Goal: Information Seeking & Learning: Check status

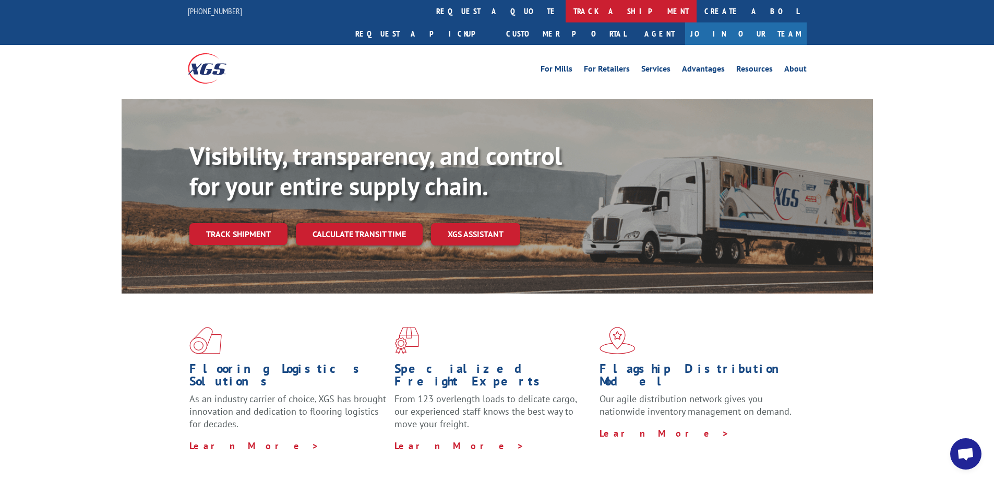
click at [566, 15] on link "track a shipment" at bounding box center [631, 11] width 131 height 22
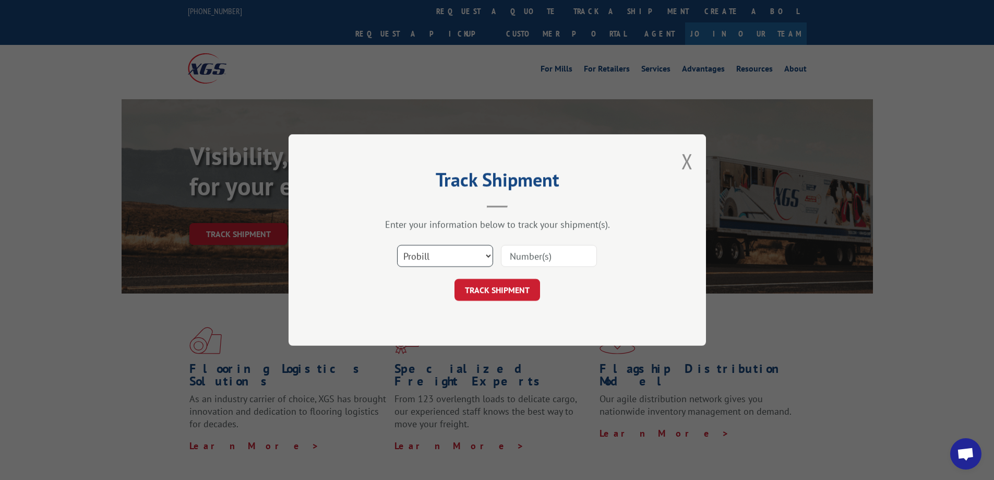
click at [464, 261] on select "Select category... Probill BOL PO" at bounding box center [445, 256] width 96 height 22
select select "po"
click at [397, 245] on select "Select category... Probill BOL PO" at bounding box center [445, 256] width 96 height 22
click at [540, 268] on div "Select category... Probill BOL PO" at bounding box center [497, 255] width 313 height 34
click at [544, 252] on input at bounding box center [549, 256] width 96 height 22
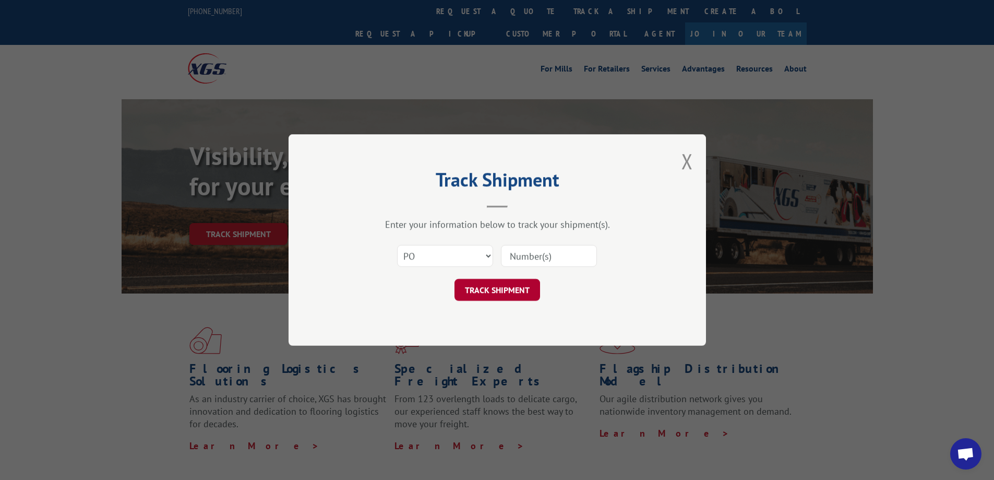
paste input "38549270"
type input "38549270"
drag, startPoint x: 510, startPoint y: 287, endPoint x: 510, endPoint y: 292, distance: 5.8
click at [510, 287] on button "TRACK SHIPMENT" at bounding box center [498, 290] width 86 height 22
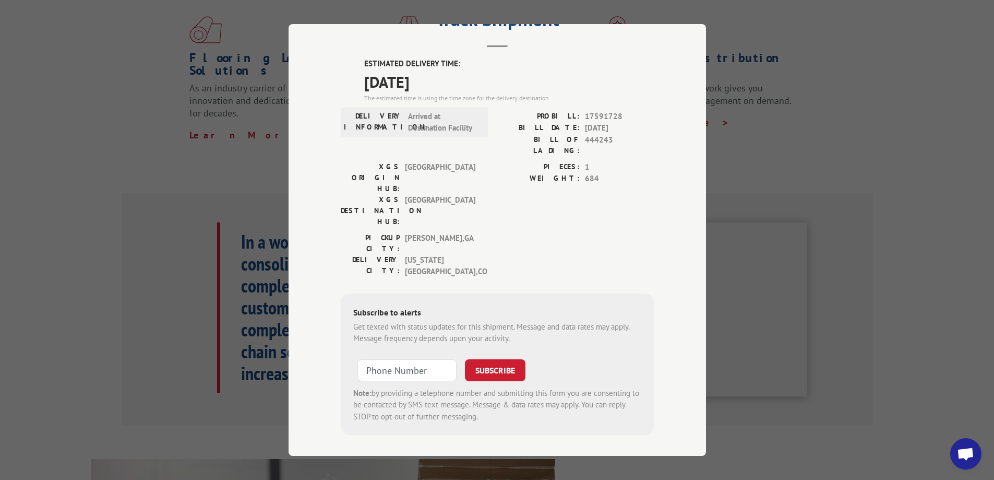
scroll to position [313, 0]
